Goal: Transaction & Acquisition: Purchase product/service

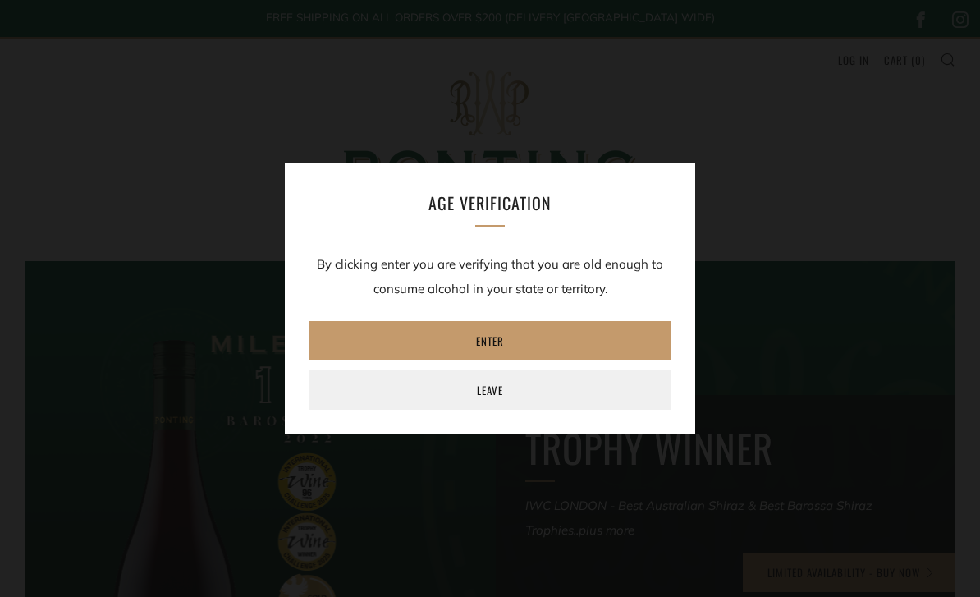
click at [499, 338] on link "Enter" at bounding box center [489, 340] width 361 height 39
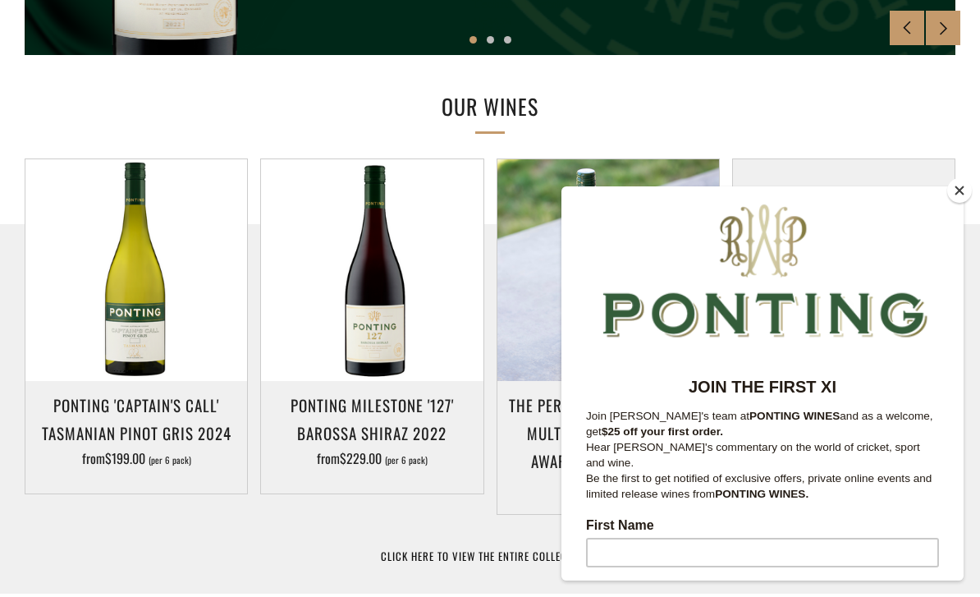
scroll to position [716, 0]
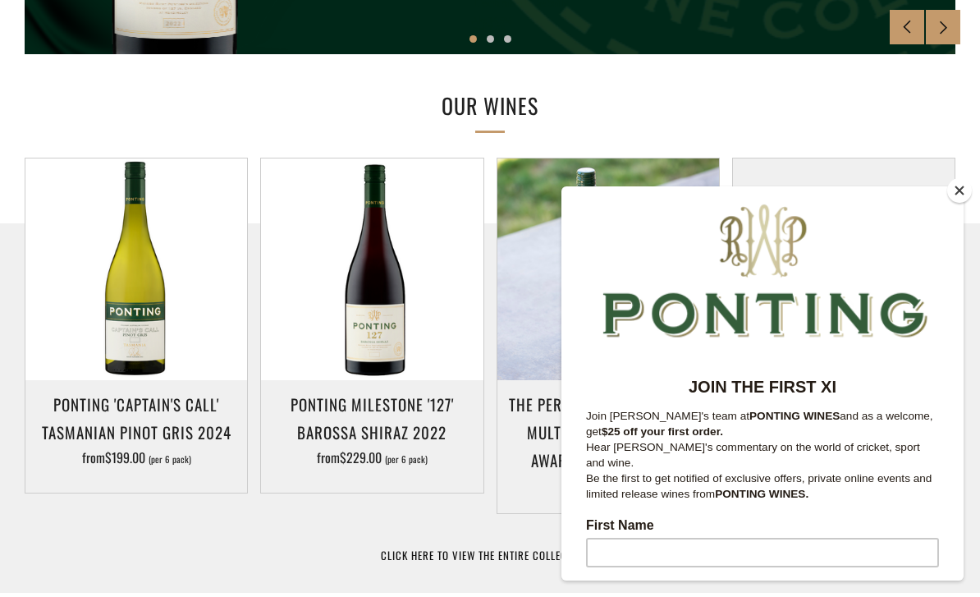
click at [963, 203] on button "Close" at bounding box center [959, 190] width 25 height 25
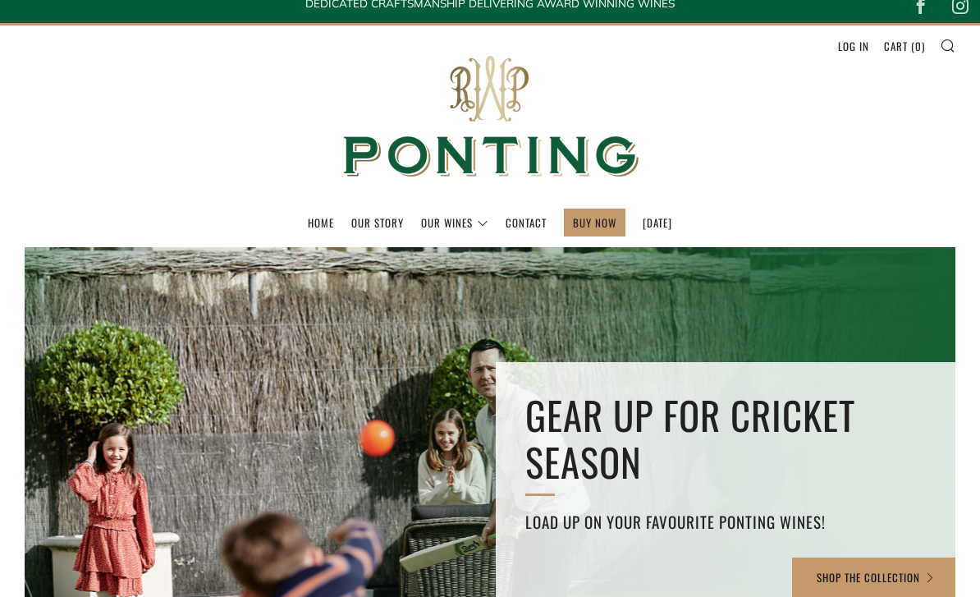
scroll to position [0, 0]
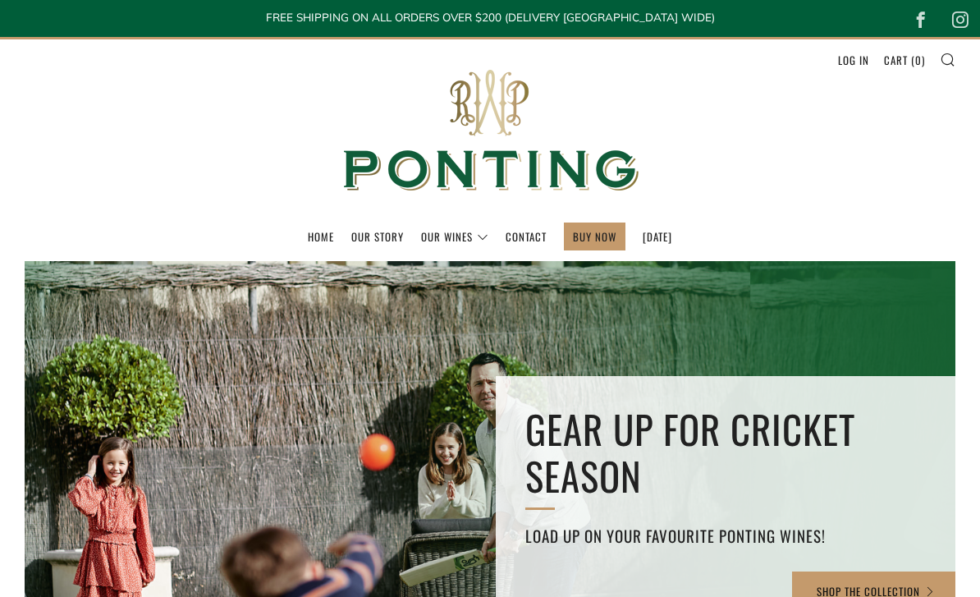
click at [0, 0] on link "The Collection" at bounding box center [0, 0] width 0 height 0
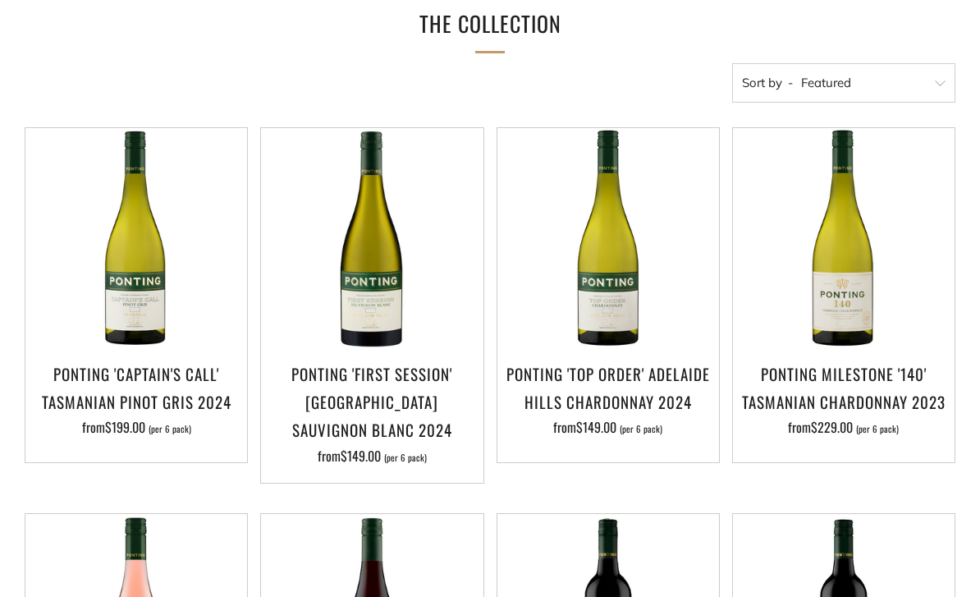
scroll to position [277, 0]
click at [661, 390] on h3 "Ponting 'Top Order' Adelaide Hills Chardonnay 2024" at bounding box center [608, 387] width 205 height 56
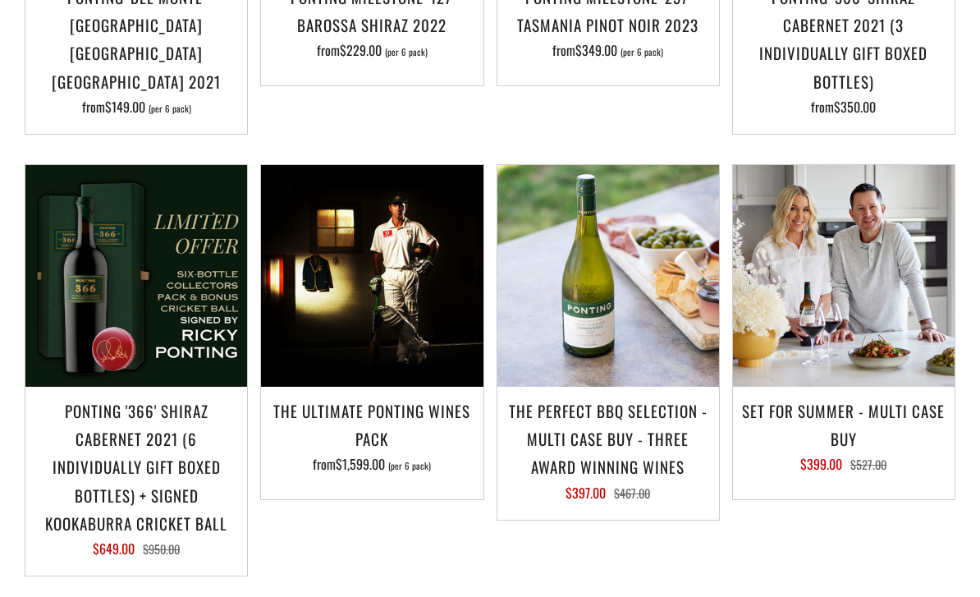
scroll to position [1401, 0]
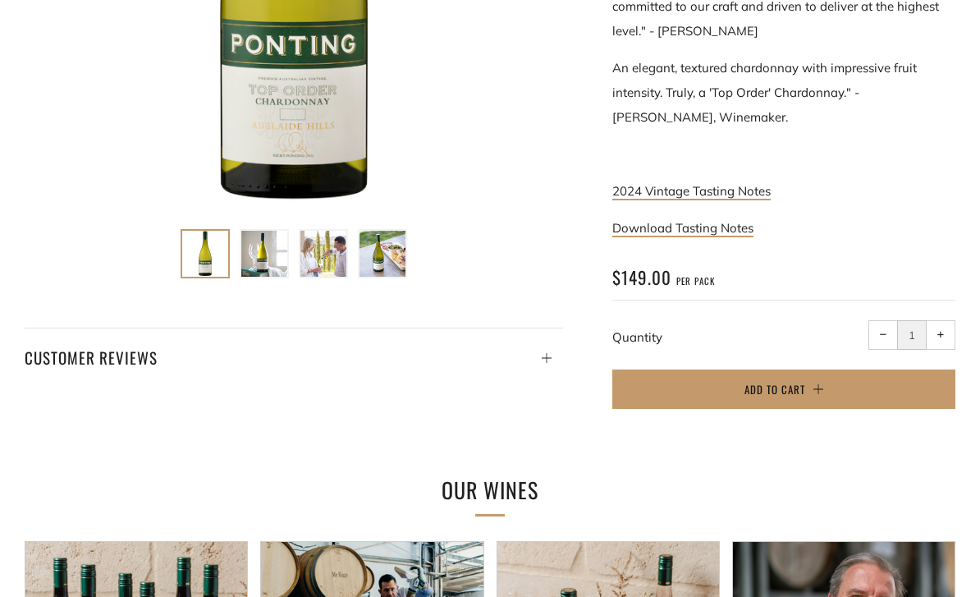
scroll to position [616, 0]
click at [794, 381] on span "Add to Cart" at bounding box center [774, 389] width 61 height 16
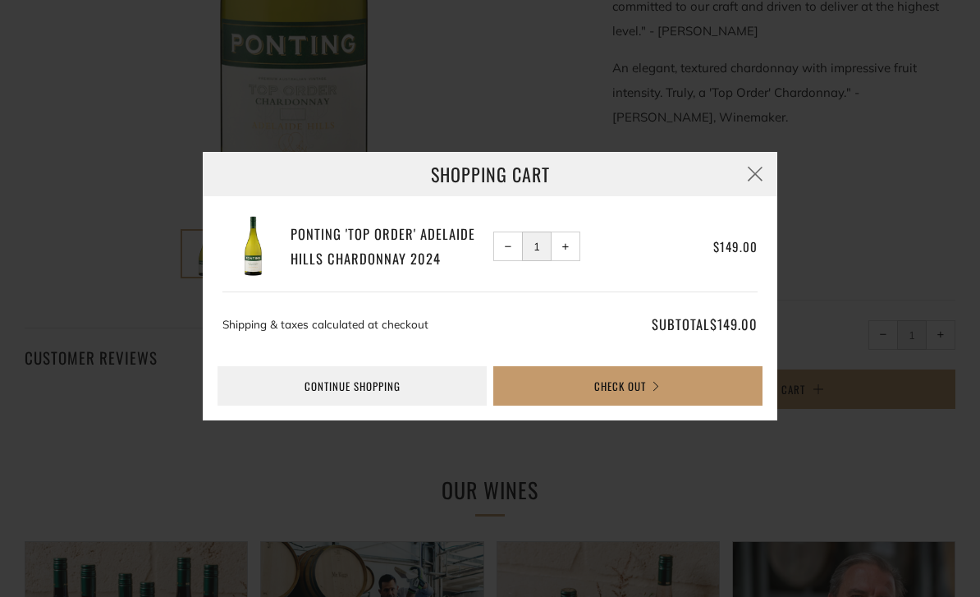
click at [711, 405] on button "Check Out" at bounding box center [627, 385] width 269 height 39
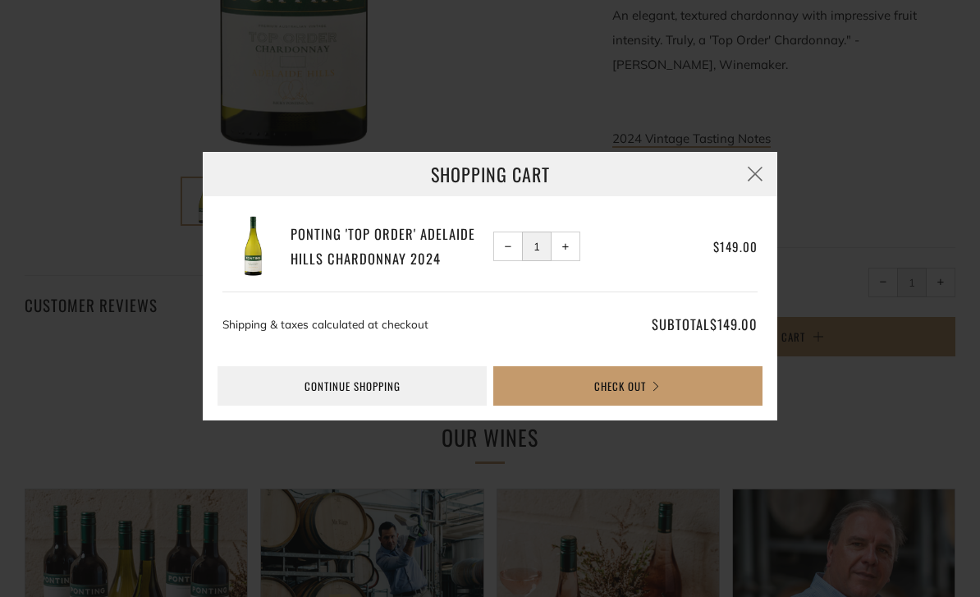
scroll to position [88, 0]
